Goal: Find specific page/section

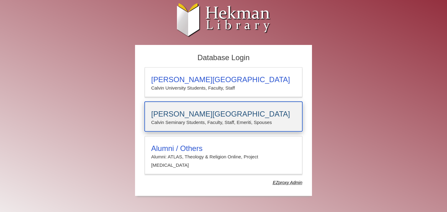
click at [246, 118] on h3 "[PERSON_NAME][GEOGRAPHIC_DATA]" at bounding box center [223, 114] width 145 height 9
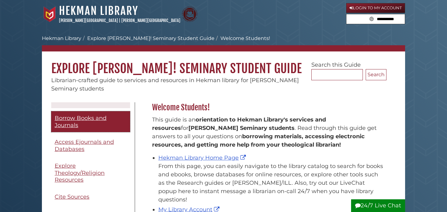
scroll to position [37, 0]
click at [93, 122] on link "Borrow Books and Journals" at bounding box center [90, 121] width 79 height 21
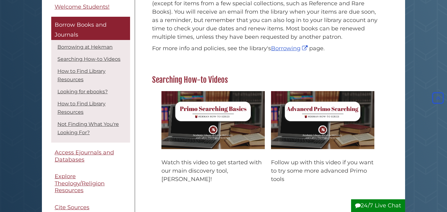
scroll to position [180, 0]
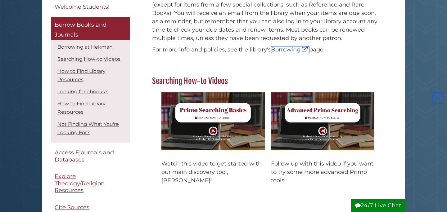
click at [286, 51] on link "Borrowing" at bounding box center [290, 49] width 38 height 7
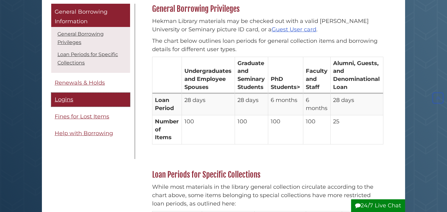
scroll to position [88, 0]
click at [64, 101] on span "Logins" at bounding box center [64, 99] width 19 height 7
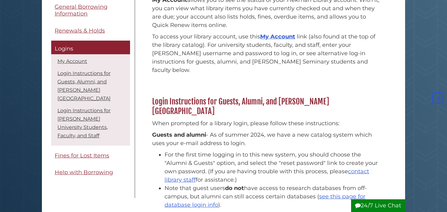
scroll to position [110, 0]
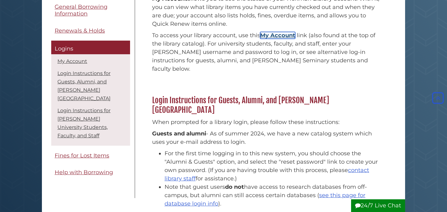
click at [278, 33] on link "My Account" at bounding box center [277, 35] width 35 height 7
